Goal: Information Seeking & Learning: Learn about a topic

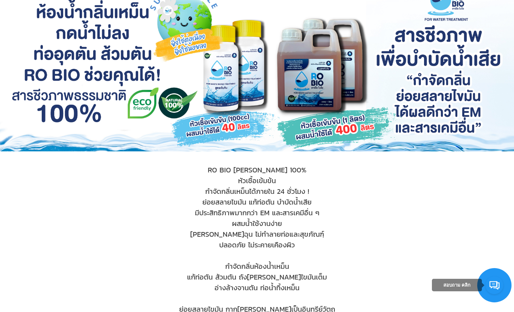
scroll to position [143, 0]
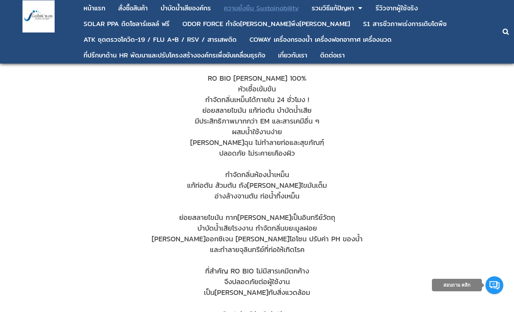
click at [244, 10] on div "ความยั่งยืน Sustainability" at bounding box center [261, 8] width 75 height 6
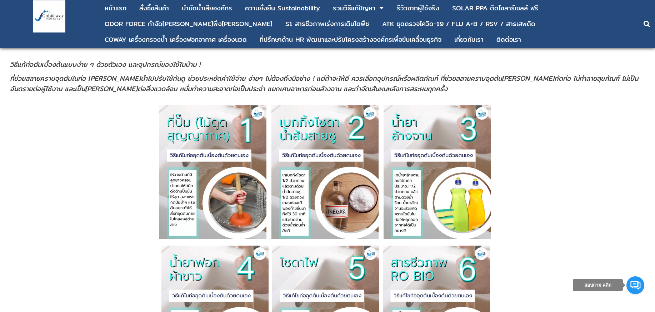
scroll to position [134, 0]
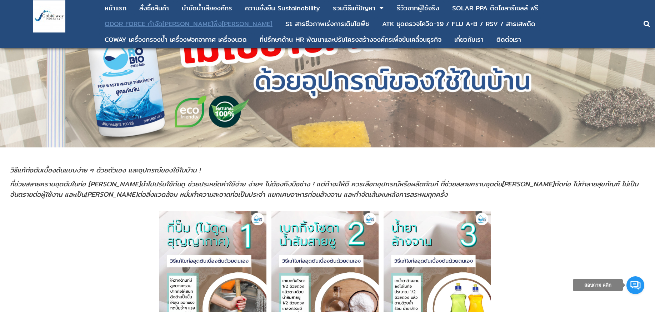
click at [145, 24] on div "ODOR FORCE กำจัด[PERSON_NAME]พึง[PERSON_NAME]" at bounding box center [189, 24] width 168 height 6
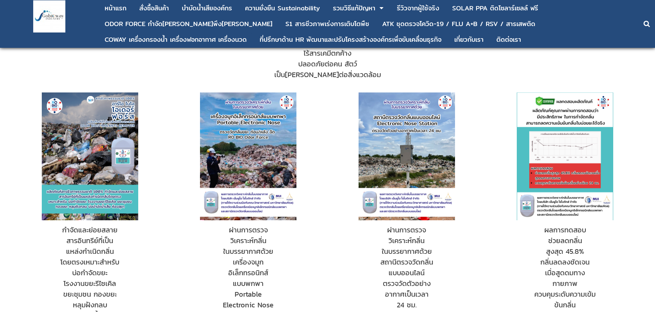
scroll to position [321, 0]
